Goal: Task Accomplishment & Management: Complete application form

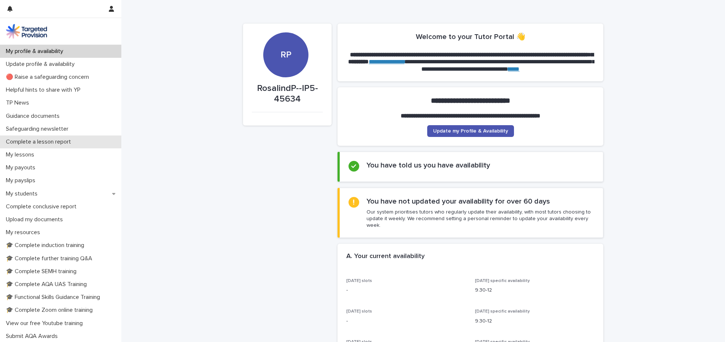
click at [83, 139] on div "Complete a lesson report" at bounding box center [60, 141] width 121 height 13
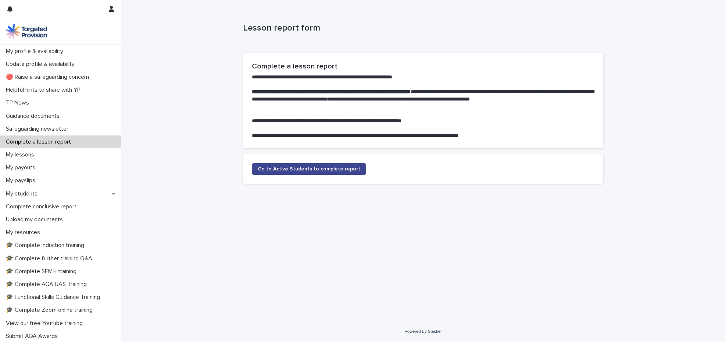
click at [288, 167] on span "Go to Active Students to complete report" at bounding box center [309, 168] width 103 height 5
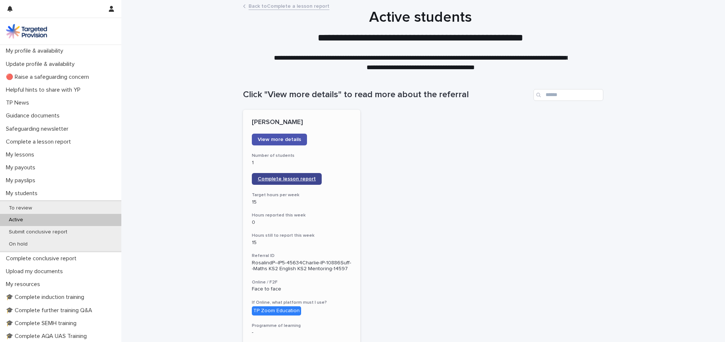
click at [282, 176] on span "Complete lesson report" at bounding box center [287, 178] width 58 height 5
click at [266, 181] on span "Complete lesson report" at bounding box center [287, 178] width 58 height 5
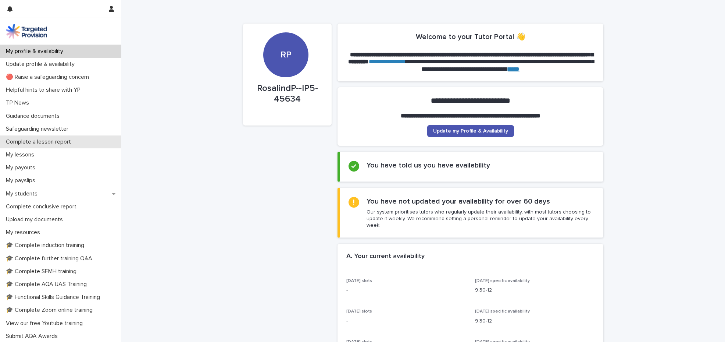
click at [82, 143] on div "Complete a lesson report" at bounding box center [60, 141] width 121 height 13
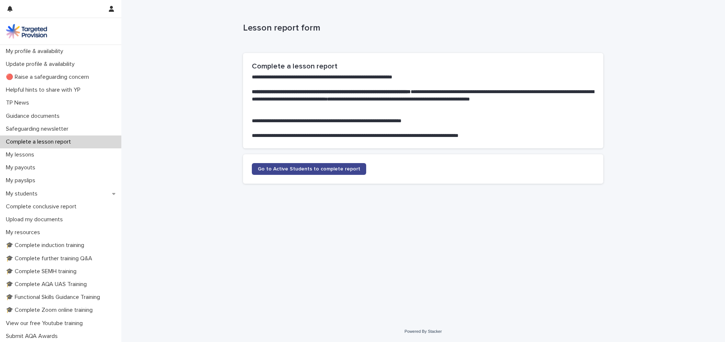
click at [312, 168] on span "Go to Active Students to complete report" at bounding box center [309, 168] width 103 height 5
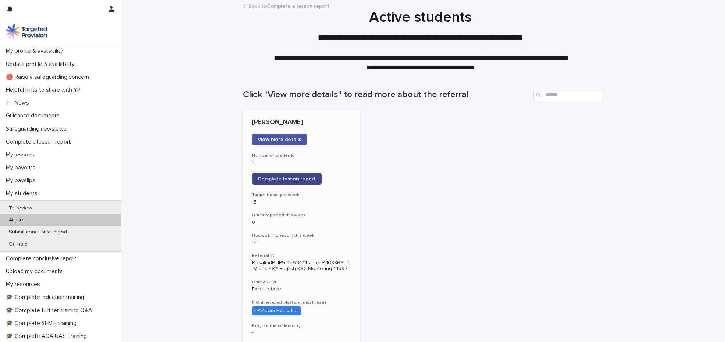
click at [273, 178] on span "Complete lesson report" at bounding box center [287, 178] width 58 height 5
click at [49, 223] on div "Active" at bounding box center [60, 220] width 121 height 12
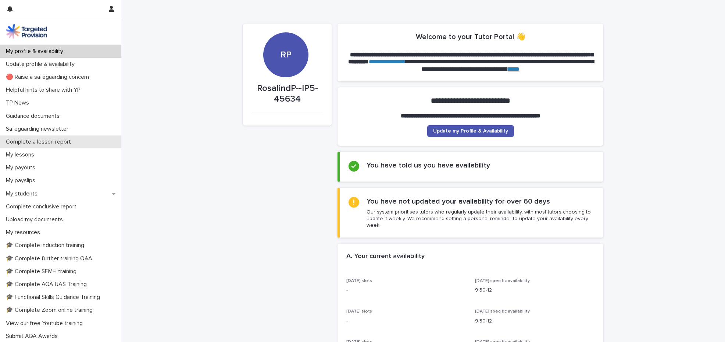
click at [81, 139] on div "Complete a lesson report" at bounding box center [60, 141] width 121 height 13
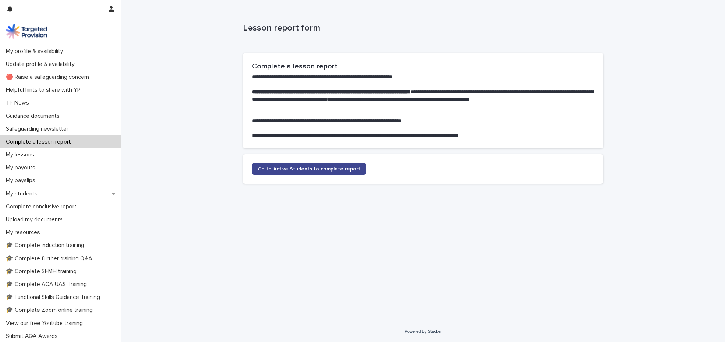
click at [292, 171] on span "Go to Active Students to complete report" at bounding box center [309, 168] width 103 height 5
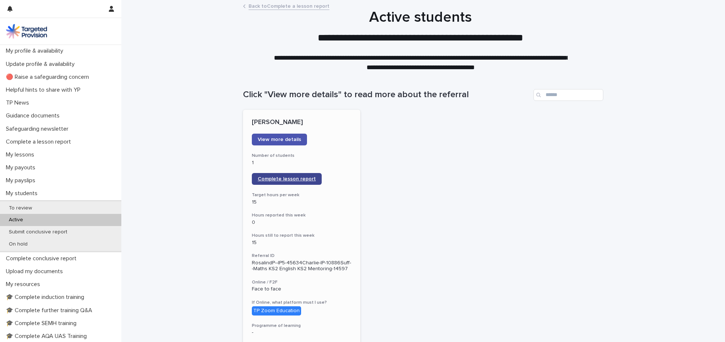
click at [288, 179] on span "Complete lesson report" at bounding box center [287, 178] width 58 height 5
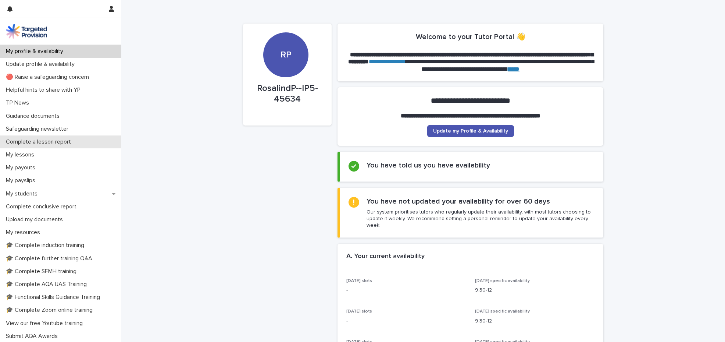
click at [39, 140] on p "Complete a lesson report" at bounding box center [40, 141] width 74 height 7
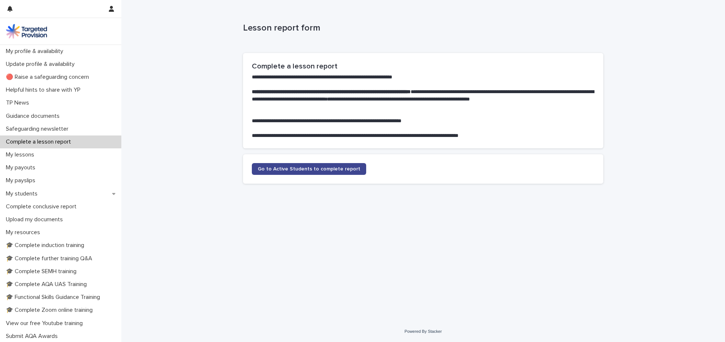
click at [300, 167] on span "Go to Active Students to complete report" at bounding box center [309, 168] width 103 height 5
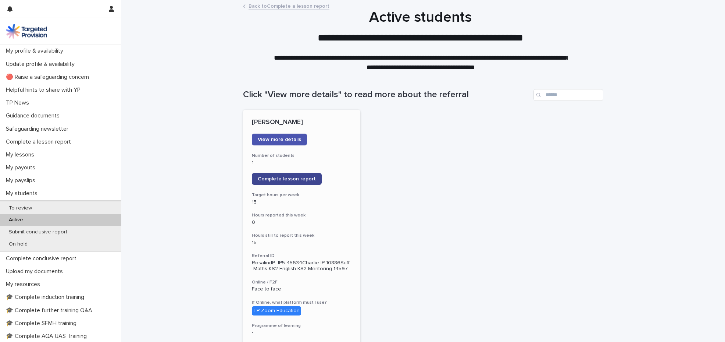
click at [278, 178] on span "Complete lesson report" at bounding box center [287, 178] width 58 height 5
